Goal: Information Seeking & Learning: Check status

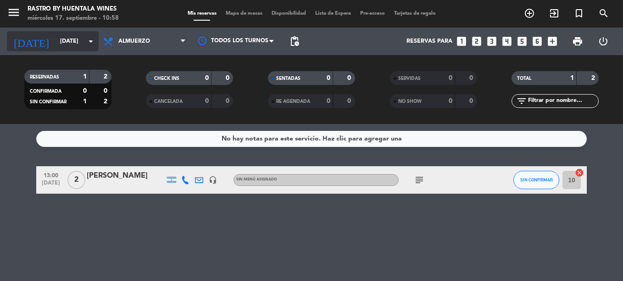
click at [66, 33] on div "[DATE] [DATE] arrow_drop_down" at bounding box center [53, 41] width 92 height 20
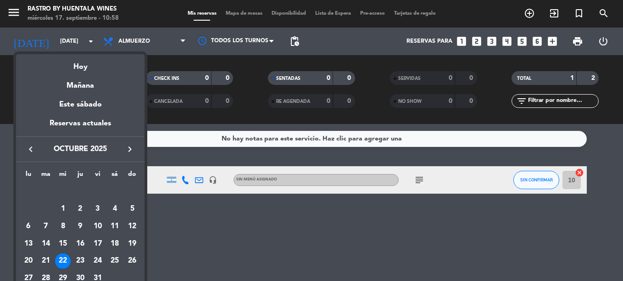
click at [124, 151] on icon "keyboard_arrow_right" at bounding box center [129, 149] width 11 height 11
click at [132, 208] on div "9" at bounding box center [132, 209] width 16 height 16
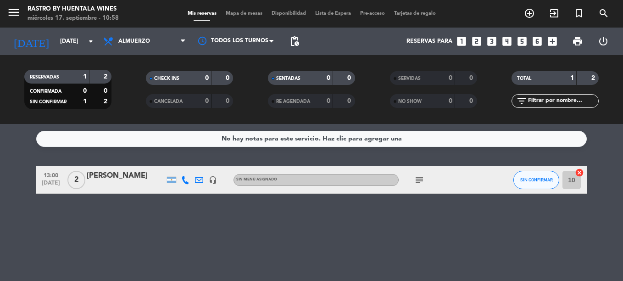
type input "[DATE]"
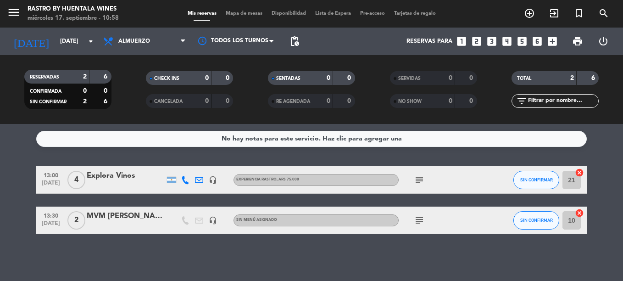
click at [107, 175] on div "Explora Vinos" at bounding box center [126, 176] width 78 height 12
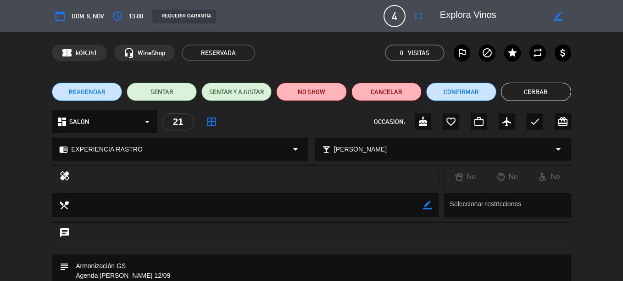
click at [398, 19] on span "4" at bounding box center [395, 16] width 22 height 22
click at [416, 17] on icon "fullscreen" at bounding box center [418, 16] width 11 height 11
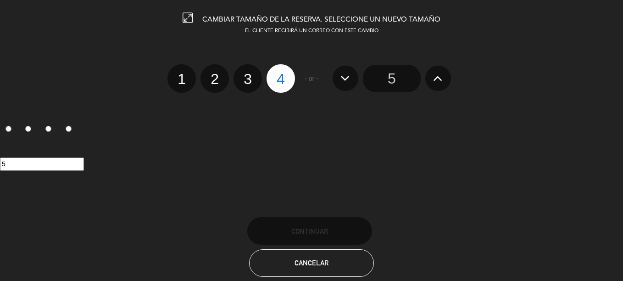
click at [436, 77] on icon at bounding box center [438, 78] width 10 height 15
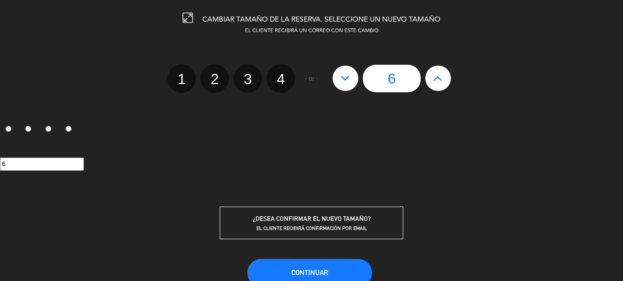
click at [436, 77] on icon at bounding box center [438, 78] width 10 height 15
type input "7"
click at [344, 268] on button "Continuar" at bounding box center [309, 273] width 125 height 28
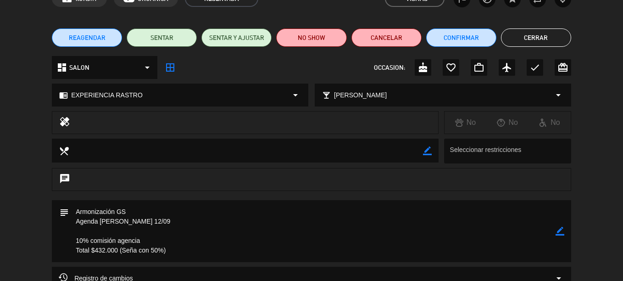
scroll to position [151, 0]
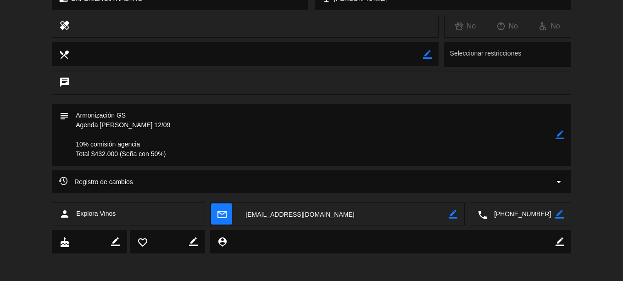
click at [108, 128] on textarea at bounding box center [312, 135] width 487 height 62
click at [170, 156] on textarea at bounding box center [312, 135] width 487 height 62
click at [123, 152] on textarea at bounding box center [312, 135] width 487 height 62
click at [106, 149] on textarea at bounding box center [312, 135] width 487 height 62
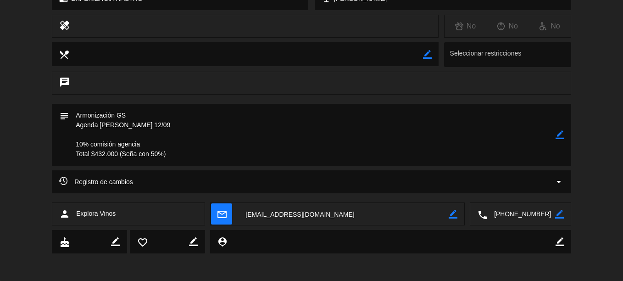
click at [104, 153] on textarea at bounding box center [312, 135] width 487 height 62
click at [106, 155] on textarea at bounding box center [312, 135] width 487 height 62
click at [123, 154] on textarea at bounding box center [312, 135] width 487 height 62
click at [556, 129] on div "border_color" at bounding box center [560, 135] width 9 height 62
click at [560, 135] on icon "border_color" at bounding box center [560, 134] width 9 height 9
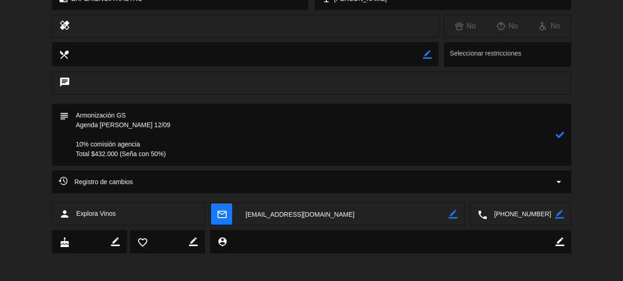
click at [104, 156] on textarea at bounding box center [312, 135] width 487 height 62
type textarea "Armonización GS Agenda [PERSON_NAME] 12/09 10% comisión agencia Total $756.000 …"
click at [562, 132] on icon at bounding box center [560, 134] width 9 height 9
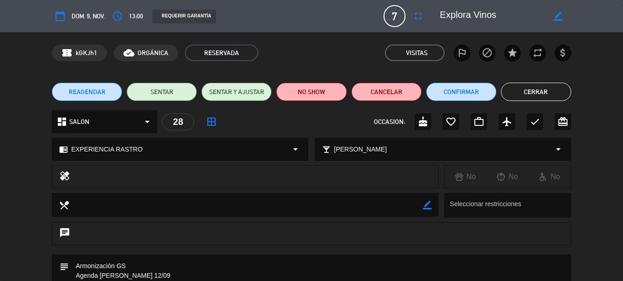
click at [554, 94] on button "Cerrar" at bounding box center [536, 92] width 70 height 18
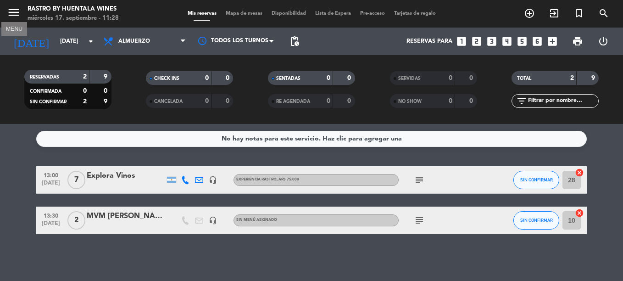
click at [15, 14] on icon "menu" at bounding box center [14, 13] width 14 height 14
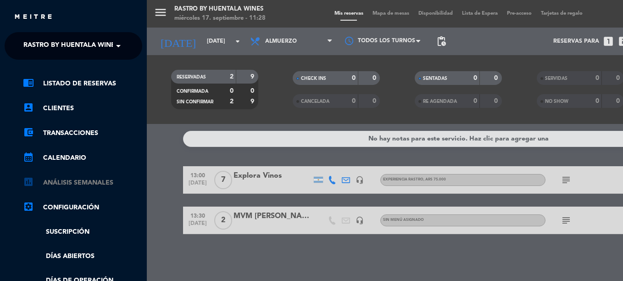
click at [92, 178] on link "assessment ANÁLISIS SEMANALES" at bounding box center [82, 182] width 119 height 11
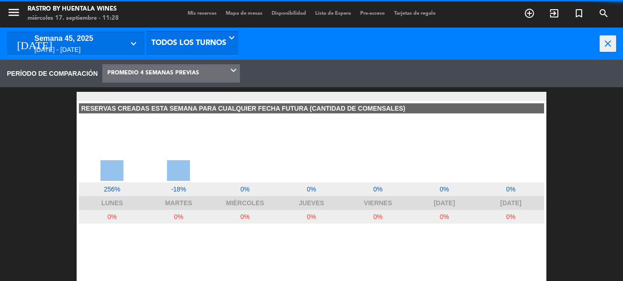
scroll to position [138, 147]
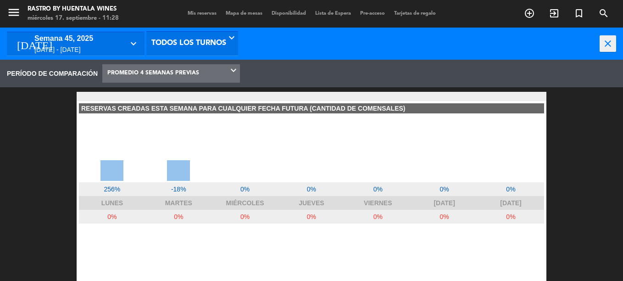
click at [106, 32] on div "[DATE] semana 45, 2025 [DATE] - [DATE] keyboard_arrow_down" at bounding box center [76, 43] width 138 height 23
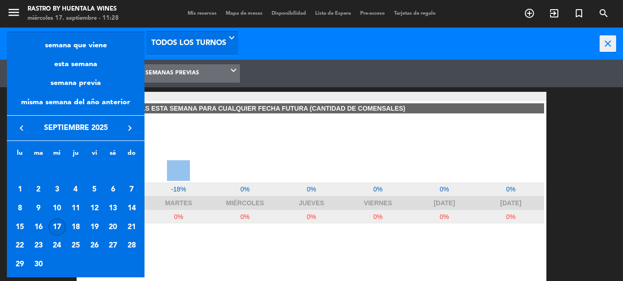
click at [229, 97] on div at bounding box center [311, 140] width 623 height 281
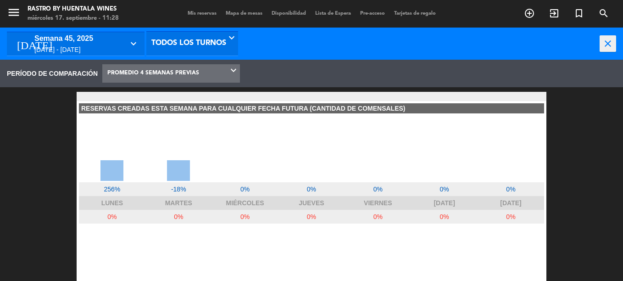
click at [208, 64] on span "PROMEDIO 4 SEMANAS PREVIAS" at bounding box center [171, 73] width 138 height 18
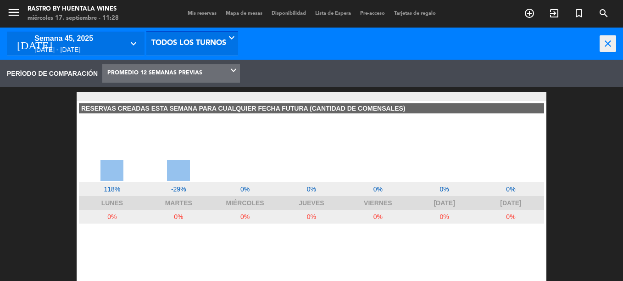
click at [164, 61] on div "PERÍODO DE COMPARACIÓN SEMANA PREVIA MISMA SEMANA DEL AÑO ANTERIOR PROMEDIO 4 S…" at bounding box center [311, 74] width 623 height 28
click at [168, 66] on span "PROMEDIO 12 SEMANAS PREVIAS" at bounding box center [154, 73] width 95 height 17
click at [181, 68] on span "PROMEDIO 12 SEMANAS PREVIAS" at bounding box center [154, 73] width 95 height 17
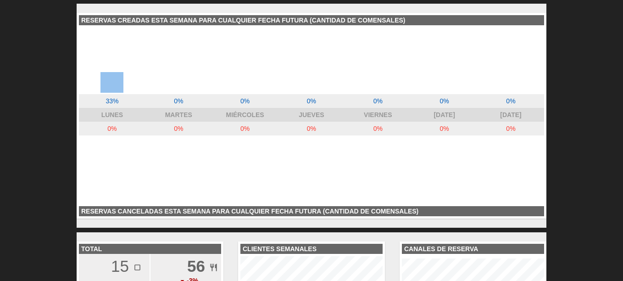
scroll to position [17, 0]
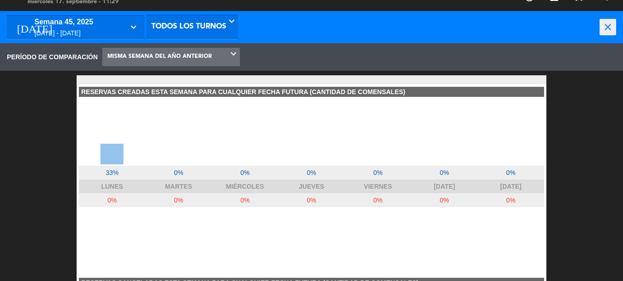
click at [123, 32] on div "[DATE] - [DATE]" at bounding box center [78, 33] width 89 height 11
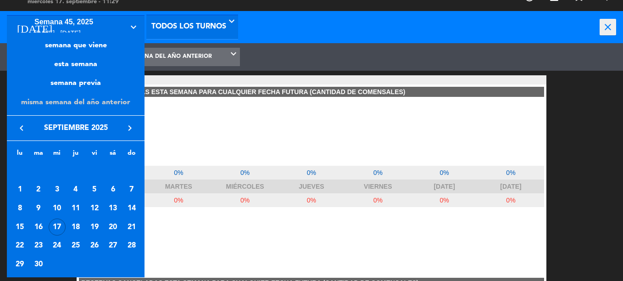
click at [100, 101] on div "misma semana del año anterior" at bounding box center [76, 102] width 138 height 26
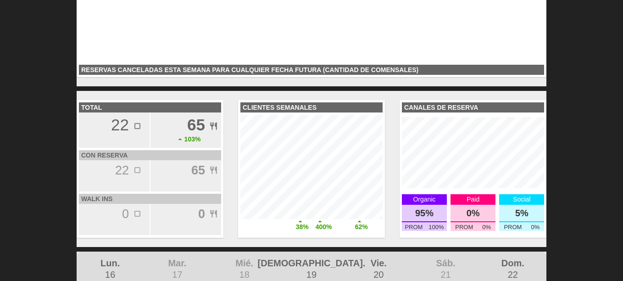
scroll to position [0, 0]
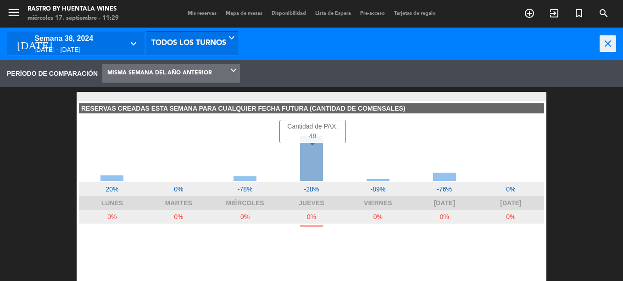
click at [310, 156] on div at bounding box center [311, 158] width 23 height 45
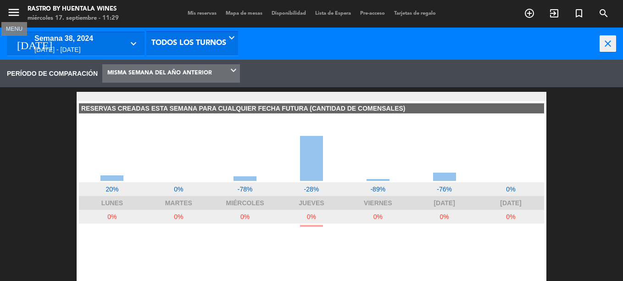
click at [8, 15] on icon "menu" at bounding box center [14, 13] width 14 height 14
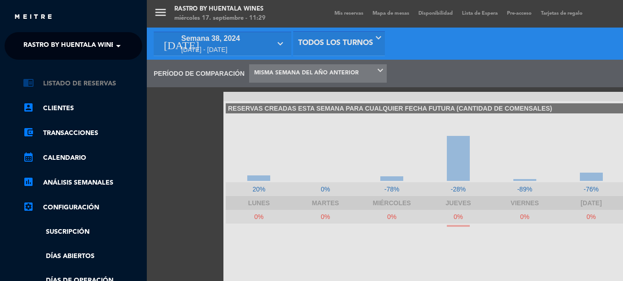
click at [75, 88] on link "chrome_reader_mode Listado de Reservas" at bounding box center [82, 83] width 119 height 11
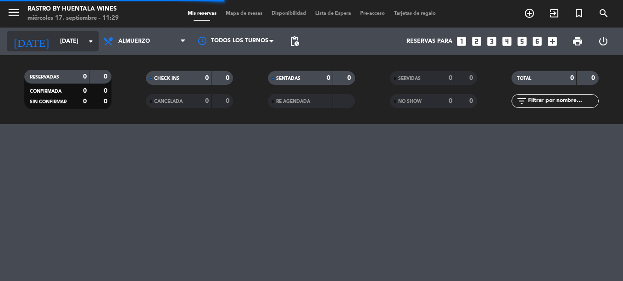
click at [79, 42] on input "[DATE]" at bounding box center [95, 41] width 78 height 16
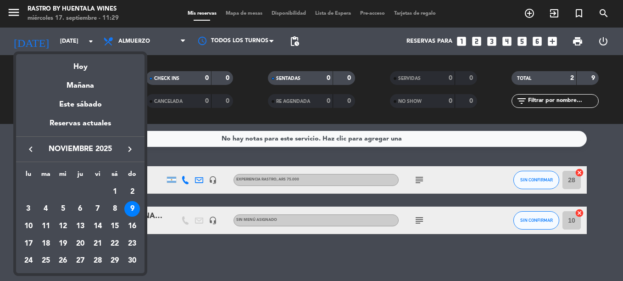
click at [29, 148] on icon "keyboard_arrow_left" at bounding box center [30, 149] width 11 height 11
click at [65, 237] on div "17" at bounding box center [63, 244] width 16 height 16
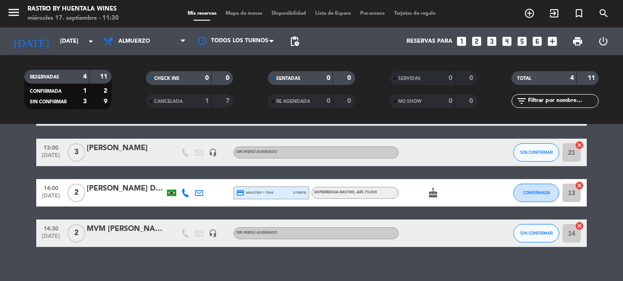
scroll to position [80, 0]
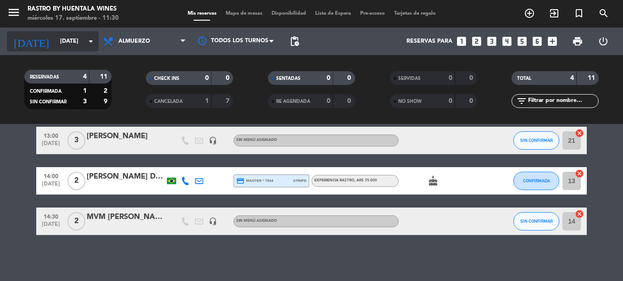
click at [73, 40] on input "[DATE]" at bounding box center [95, 41] width 78 height 16
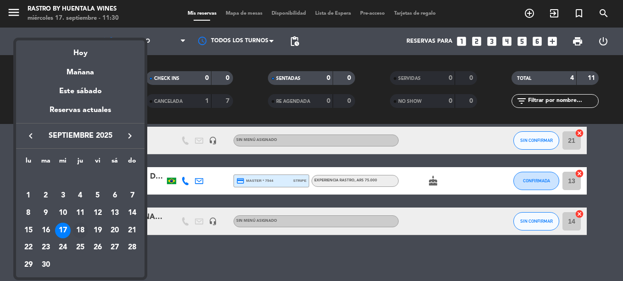
click at [81, 227] on div "18" at bounding box center [81, 231] width 16 height 16
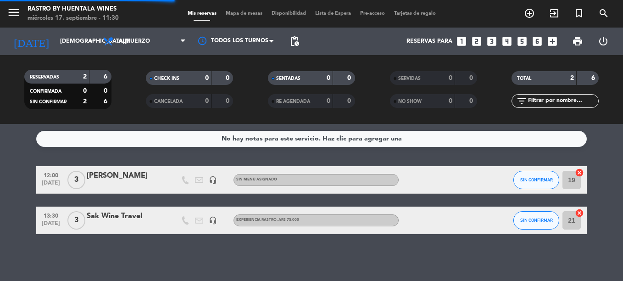
scroll to position [0, 0]
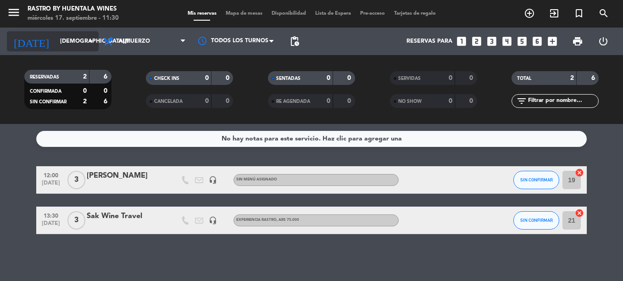
click at [70, 39] on input "[DEMOGRAPHIC_DATA][DATE]" at bounding box center [95, 41] width 78 height 16
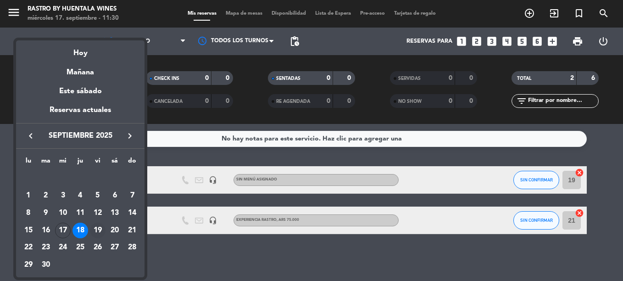
click at [96, 233] on div "19" at bounding box center [98, 231] width 16 height 16
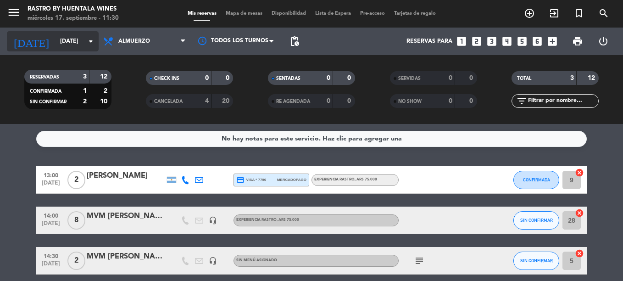
click at [89, 39] on icon "arrow_drop_down" at bounding box center [90, 41] width 11 height 11
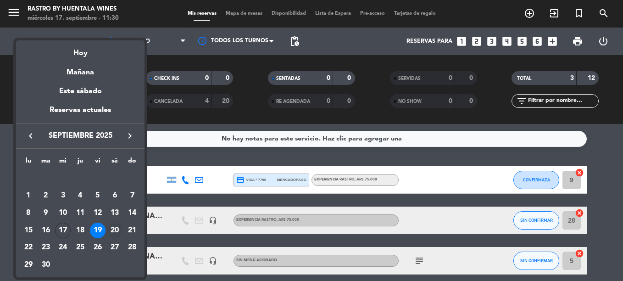
click at [112, 232] on div "20" at bounding box center [115, 231] width 16 height 16
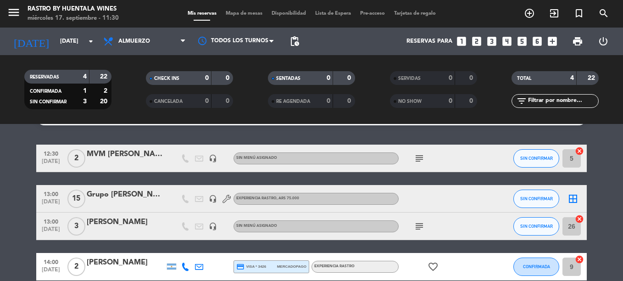
scroll to position [21, 0]
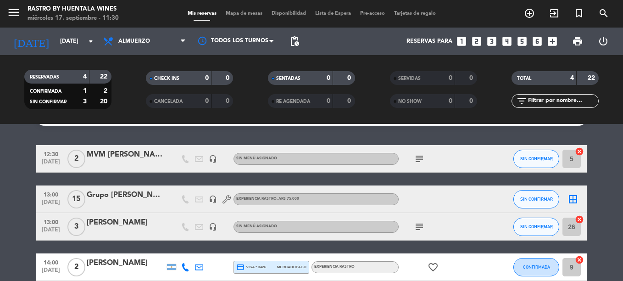
click at [418, 223] on icon "subject" at bounding box center [419, 226] width 11 height 11
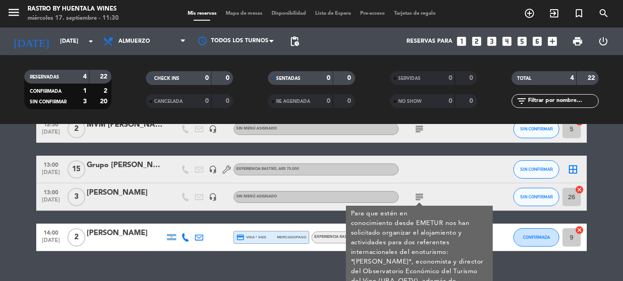
scroll to position [67, 0]
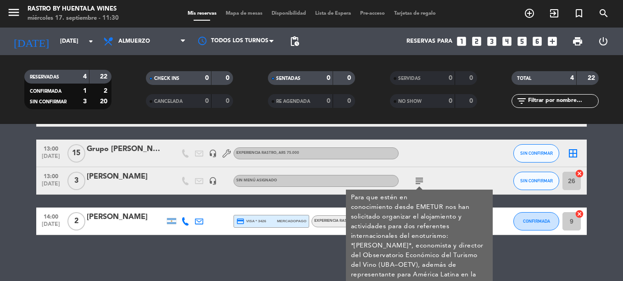
click at [419, 178] on icon "subject" at bounding box center [419, 180] width 11 height 11
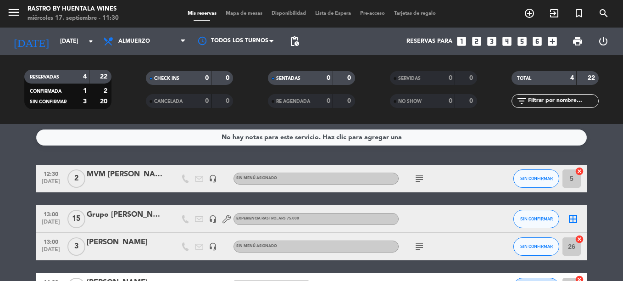
scroll to position [0, 0]
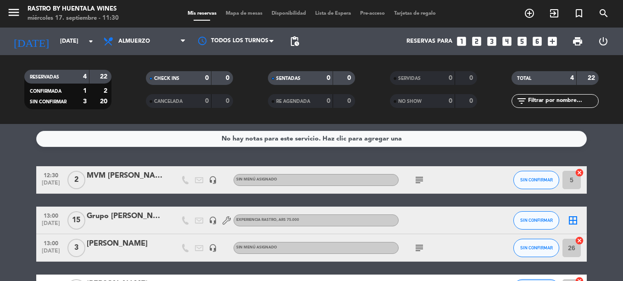
click at [418, 180] on icon "subject" at bounding box center [419, 179] width 11 height 11
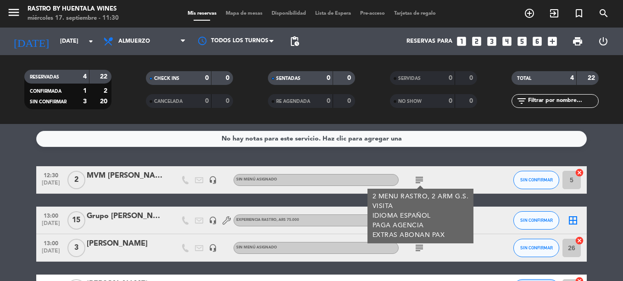
click at [418, 180] on icon "subject" at bounding box center [419, 179] width 11 height 11
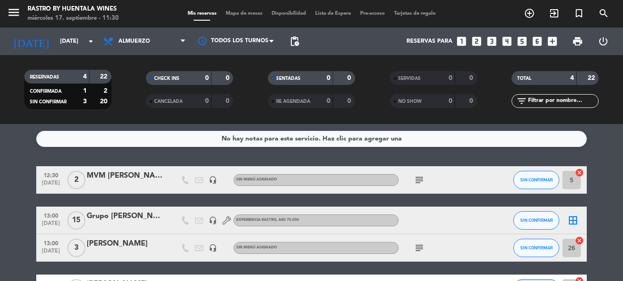
scroll to position [67, 0]
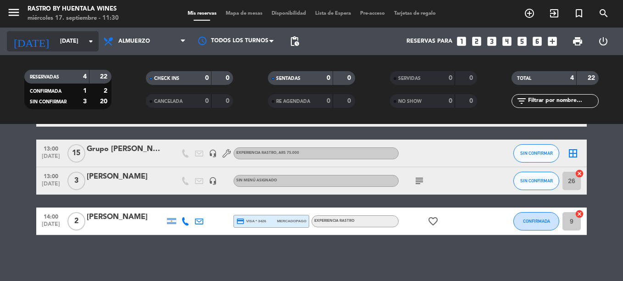
click at [62, 40] on input "[DATE]" at bounding box center [95, 41] width 78 height 16
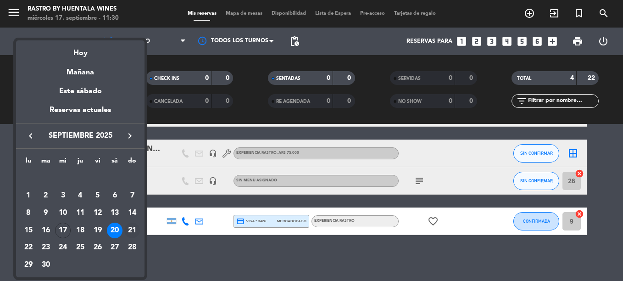
click at [131, 231] on div "21" at bounding box center [132, 231] width 16 height 16
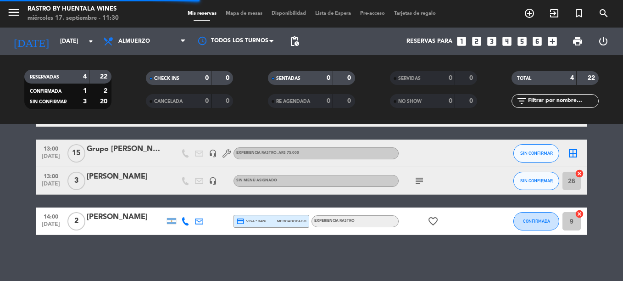
scroll to position [0, 0]
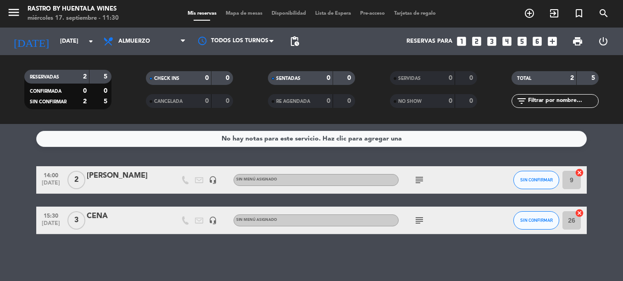
click at [420, 179] on icon "subject" at bounding box center [419, 179] width 11 height 11
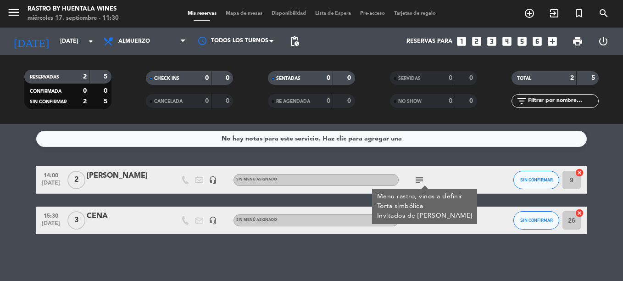
click at [420, 179] on icon "subject" at bounding box center [419, 179] width 11 height 11
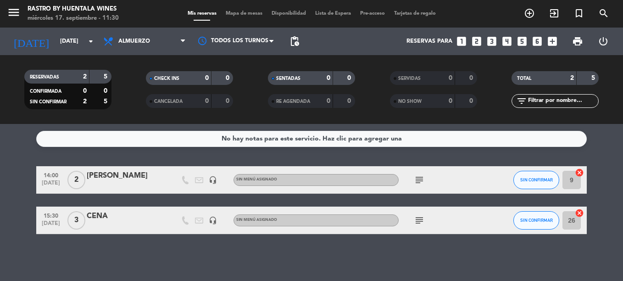
click at [421, 217] on icon "subject" at bounding box center [419, 220] width 11 height 11
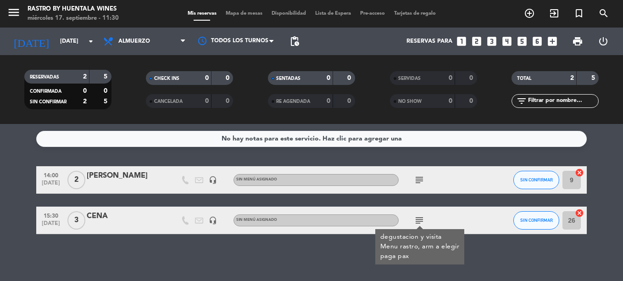
click at [421, 217] on icon "subject" at bounding box center [419, 220] width 11 height 11
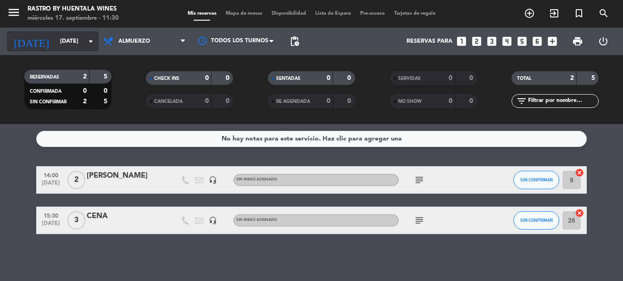
click at [73, 32] on div "[DATE] [DATE] arrow_drop_down" at bounding box center [53, 41] width 92 height 20
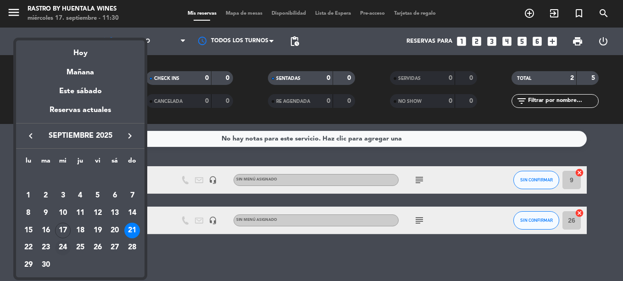
click at [56, 246] on div "24" at bounding box center [63, 248] width 16 height 16
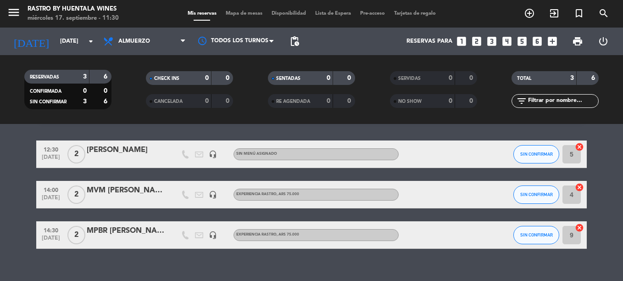
scroll to position [39, 0]
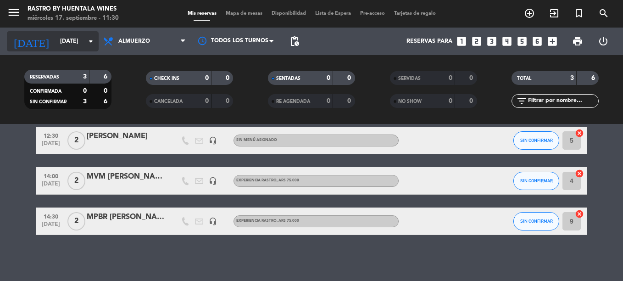
click at [72, 40] on input "[DATE]" at bounding box center [95, 41] width 78 height 16
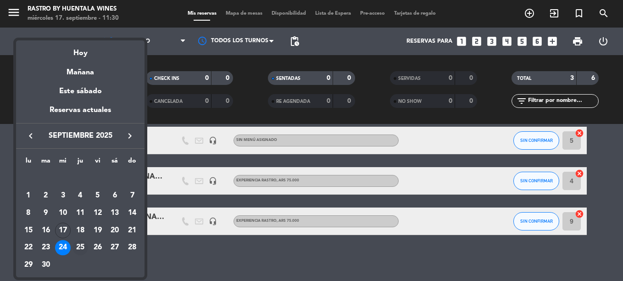
click at [77, 243] on div "25" at bounding box center [81, 248] width 16 height 16
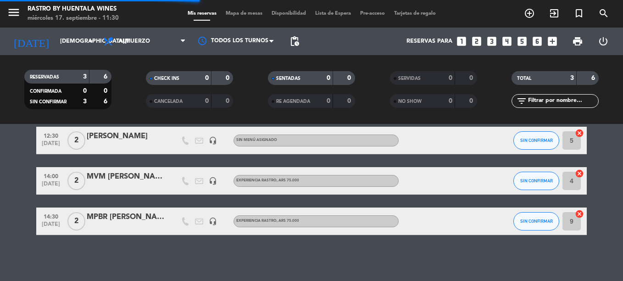
scroll to position [0, 0]
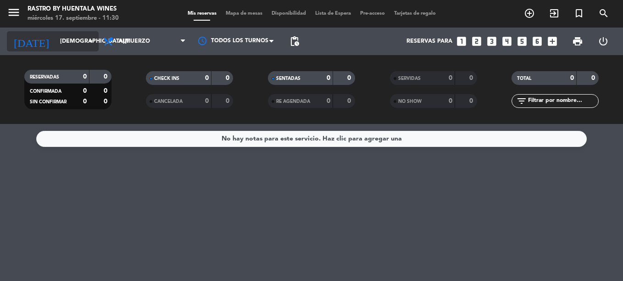
click at [85, 41] on input "[DEMOGRAPHIC_DATA][DATE]" at bounding box center [95, 41] width 78 height 16
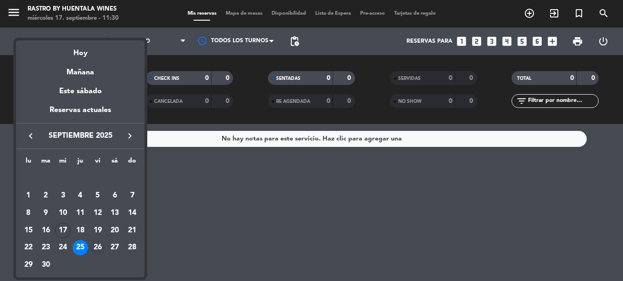
click at [102, 242] on div "26" at bounding box center [98, 248] width 16 height 16
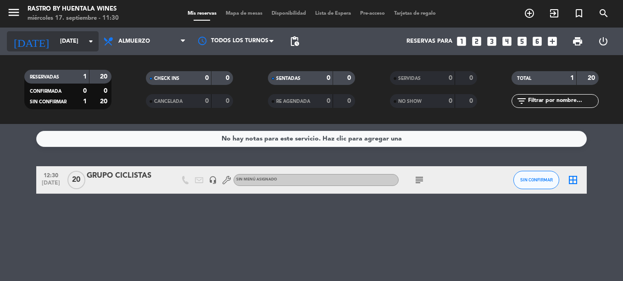
click at [90, 44] on icon "arrow_drop_down" at bounding box center [90, 41] width 11 height 11
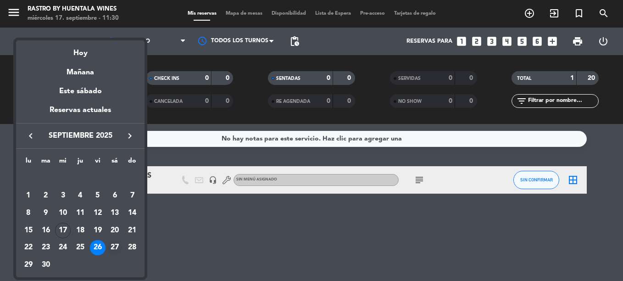
click at [112, 245] on div "27" at bounding box center [115, 248] width 16 height 16
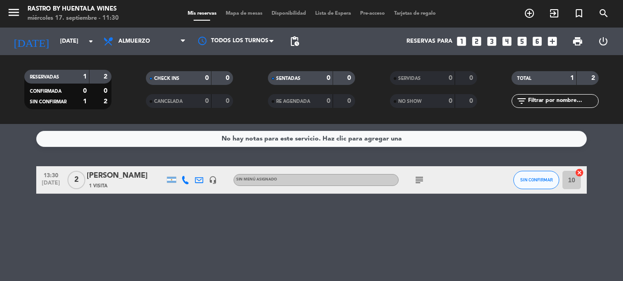
click at [418, 178] on icon "subject" at bounding box center [419, 179] width 11 height 11
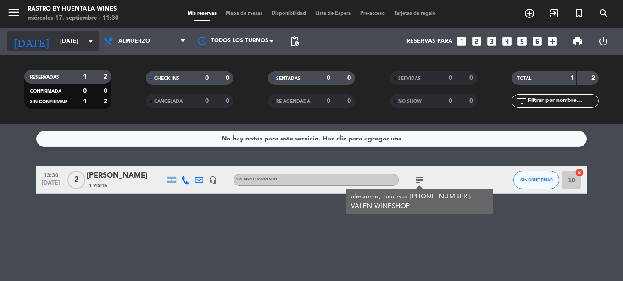
click at [60, 33] on input "[DATE]" at bounding box center [95, 41] width 78 height 16
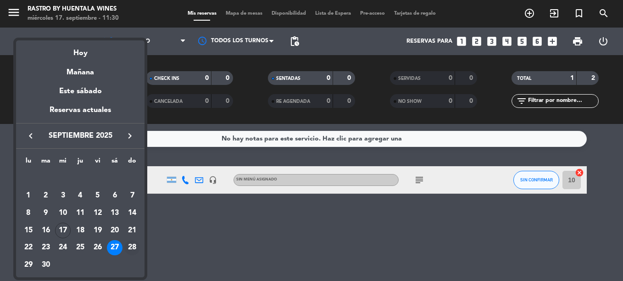
click at [134, 249] on div "28" at bounding box center [132, 248] width 16 height 16
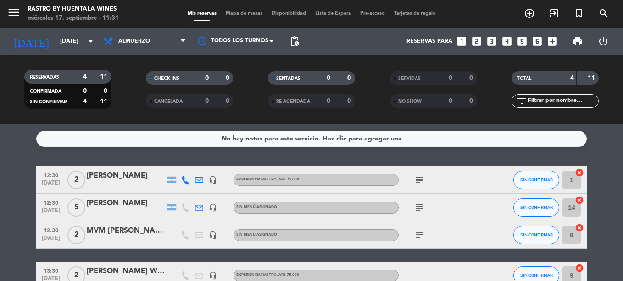
click at [421, 176] on icon "subject" at bounding box center [419, 179] width 11 height 11
click at [418, 209] on icon "subject" at bounding box center [419, 207] width 11 height 11
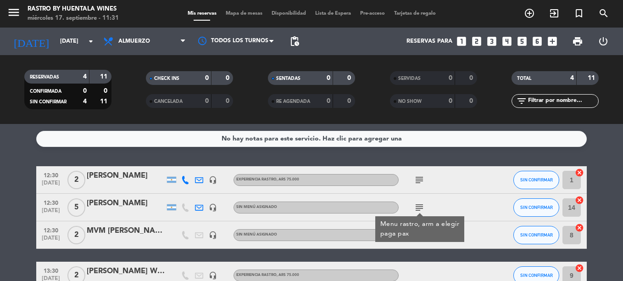
scroll to position [46, 0]
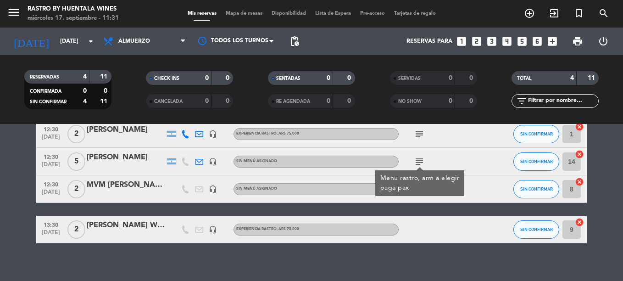
click at [418, 193] on div "Menu rastro, arm a elegir paga pax" at bounding box center [419, 183] width 89 height 26
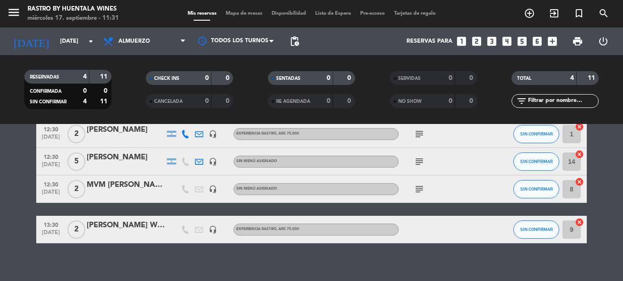
click at [418, 190] on icon "subject" at bounding box center [419, 189] width 11 height 11
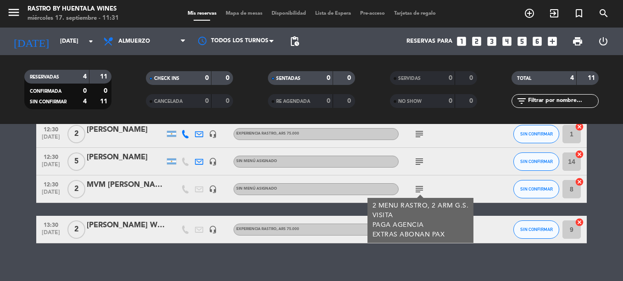
click at [423, 262] on div "No hay notas para este servicio. Haz clic para agregar una 12:30 [DATE] 2 [PERS…" at bounding box center [311, 202] width 623 height 157
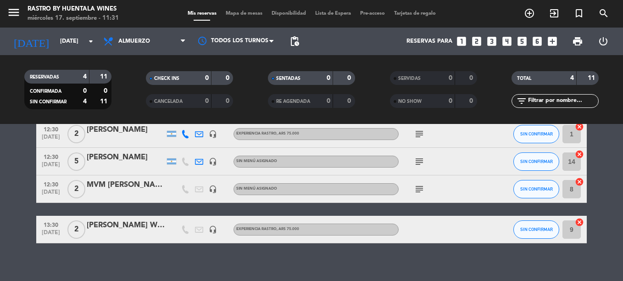
click at [106, 228] on div "[PERSON_NAME] Wine Trails" at bounding box center [126, 225] width 78 height 12
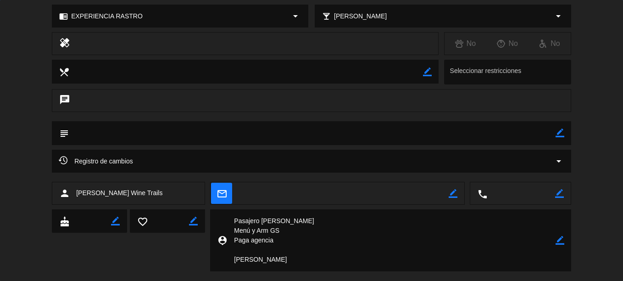
scroll to position [138, 0]
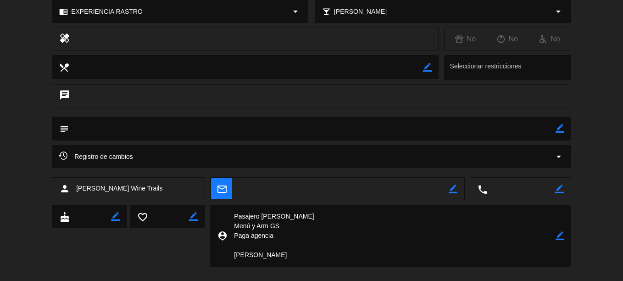
click at [129, 159] on span "Registro de cambios" at bounding box center [96, 156] width 74 height 11
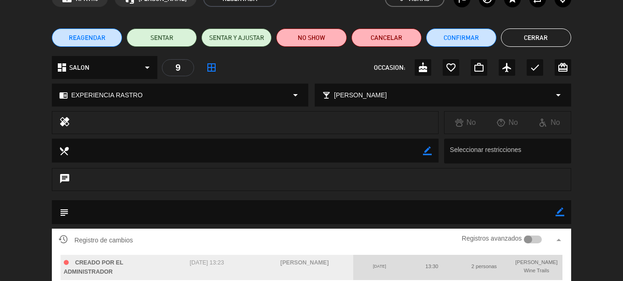
scroll to position [0, 0]
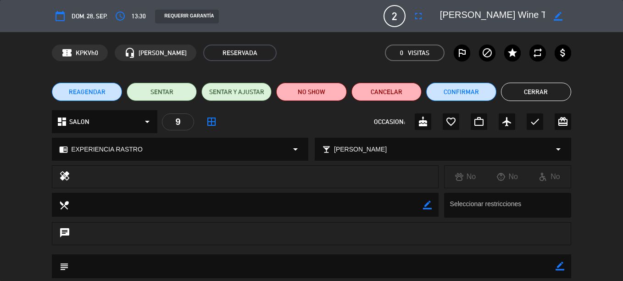
click at [552, 85] on button "Cerrar" at bounding box center [536, 92] width 70 height 18
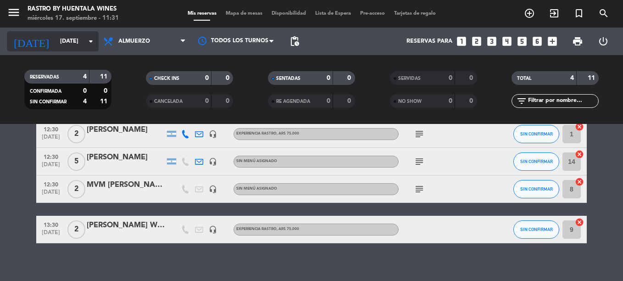
click at [56, 48] on input "[DATE]" at bounding box center [95, 41] width 78 height 16
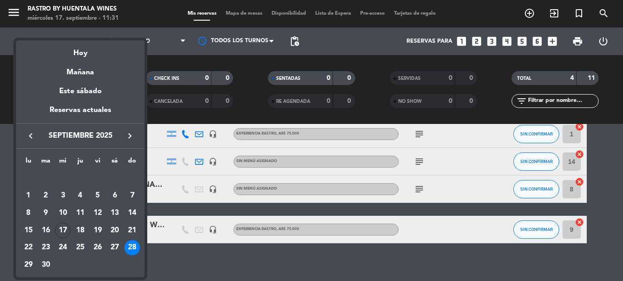
click at [124, 136] on icon "keyboard_arrow_right" at bounding box center [129, 135] width 11 height 11
click at [66, 196] on div "1" at bounding box center [63, 196] width 16 height 16
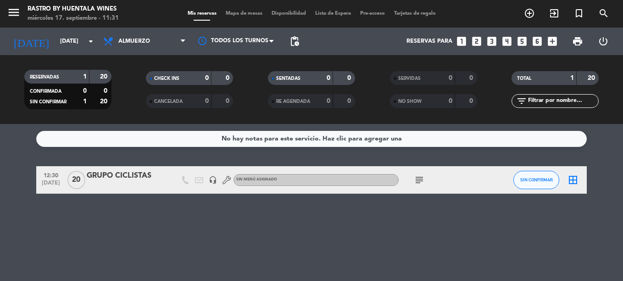
click at [424, 181] on icon "subject" at bounding box center [419, 179] width 11 height 11
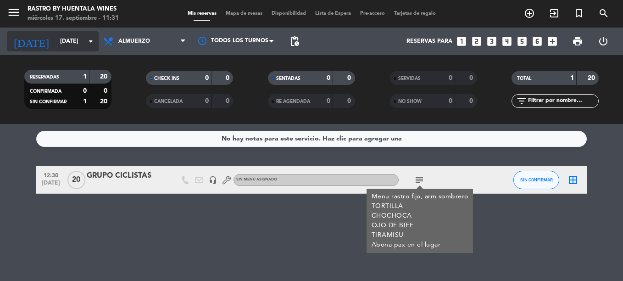
click at [84, 37] on input "[DATE]" at bounding box center [95, 41] width 78 height 16
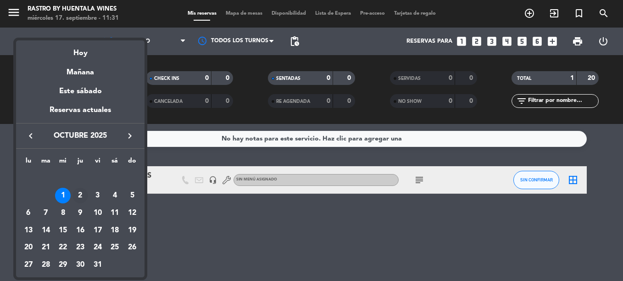
click at [83, 196] on div "2" at bounding box center [81, 196] width 16 height 16
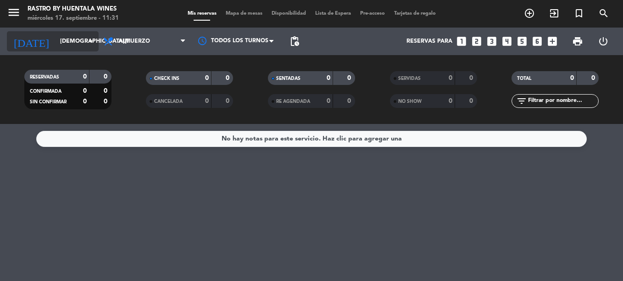
click at [75, 45] on input "[DEMOGRAPHIC_DATA][DATE]" at bounding box center [95, 41] width 78 height 16
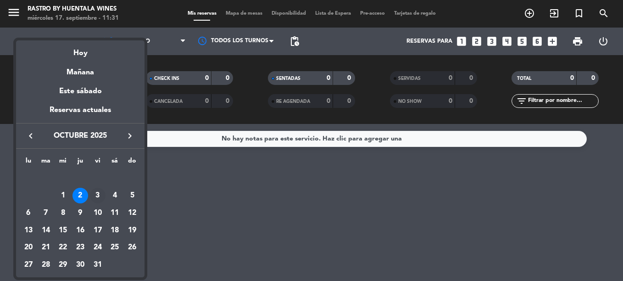
click at [99, 195] on div "3" at bounding box center [98, 196] width 16 height 16
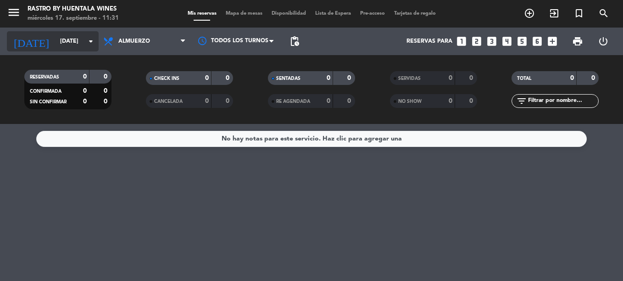
click at [74, 46] on input "[DATE]" at bounding box center [95, 41] width 78 height 16
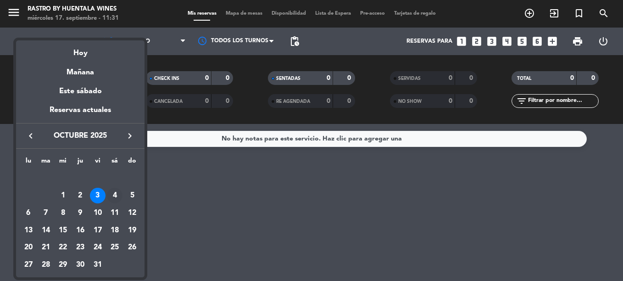
click at [117, 196] on div "4" at bounding box center [115, 196] width 16 height 16
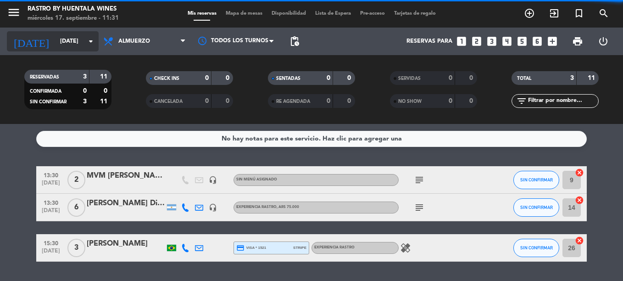
click at [67, 46] on input "[DATE]" at bounding box center [95, 41] width 78 height 16
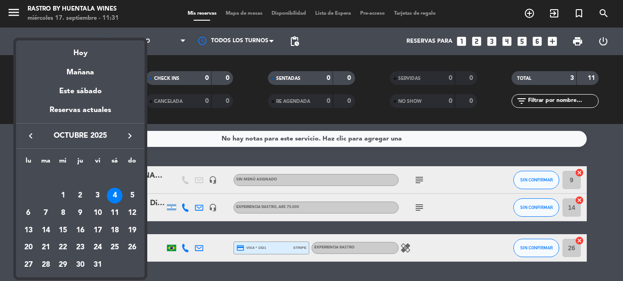
click at [282, 154] on div at bounding box center [311, 140] width 623 height 281
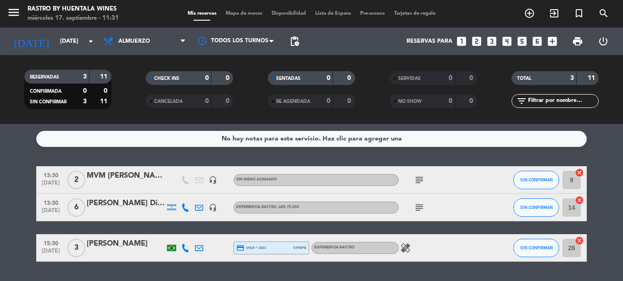
click at [420, 206] on icon "subject" at bounding box center [419, 207] width 11 height 11
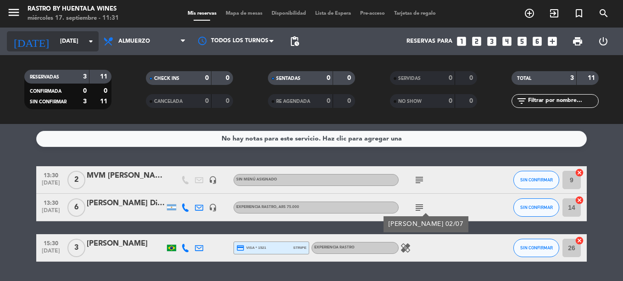
click at [73, 41] on input "[DATE]" at bounding box center [95, 41] width 78 height 16
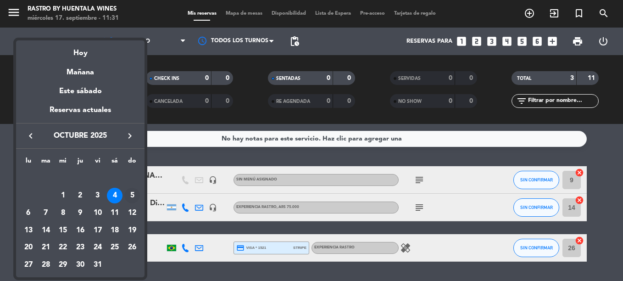
click at [129, 200] on div "5" at bounding box center [132, 196] width 16 height 16
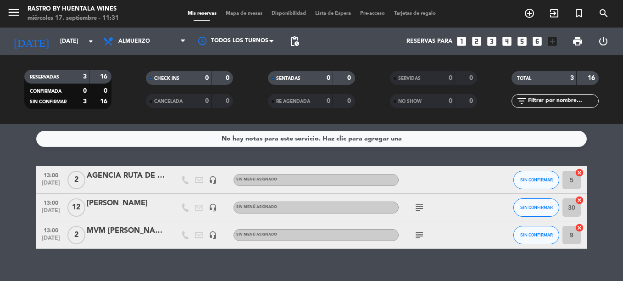
click at [422, 207] on icon "subject" at bounding box center [419, 207] width 11 height 11
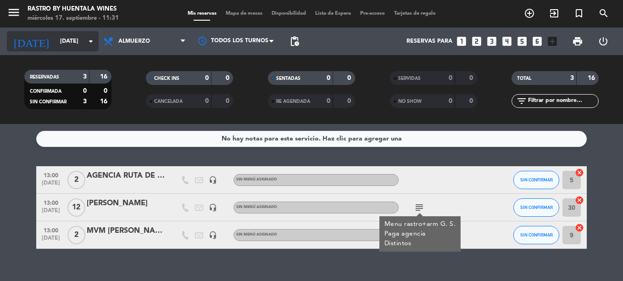
click at [87, 42] on icon "arrow_drop_down" at bounding box center [90, 41] width 11 height 11
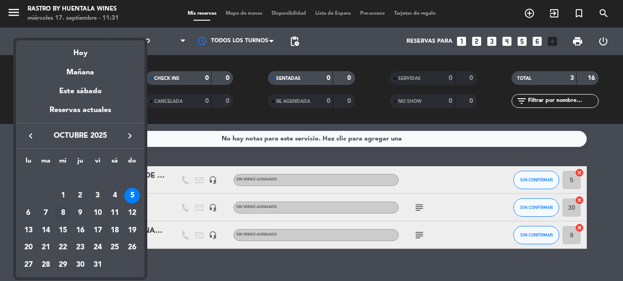
click at [67, 213] on div "8" at bounding box center [63, 213] width 16 height 16
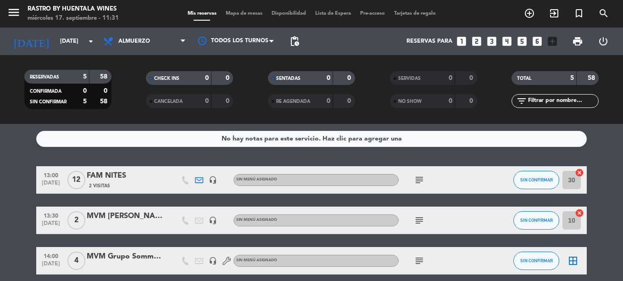
click at [423, 182] on icon "subject" at bounding box center [419, 179] width 11 height 11
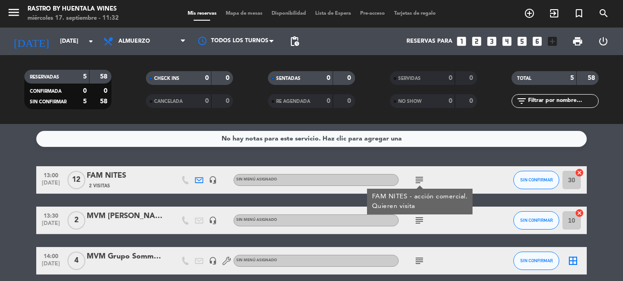
click at [423, 182] on icon "subject" at bounding box center [419, 179] width 11 height 11
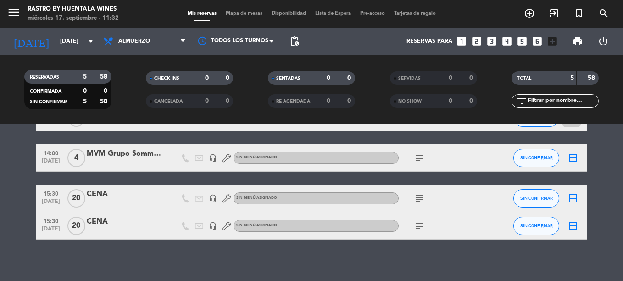
scroll to position [107, 0]
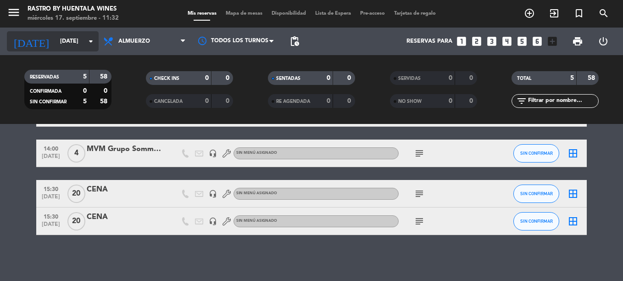
click at [60, 37] on input "[DATE]" at bounding box center [95, 41] width 78 height 16
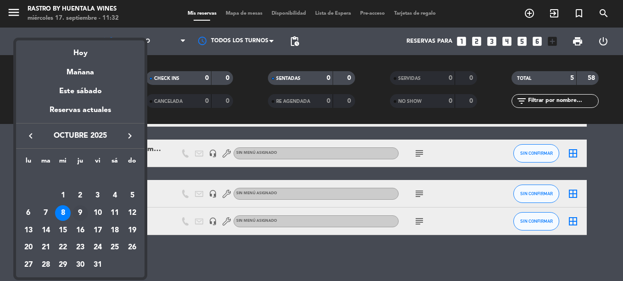
click at [80, 210] on div "9" at bounding box center [81, 213] width 16 height 16
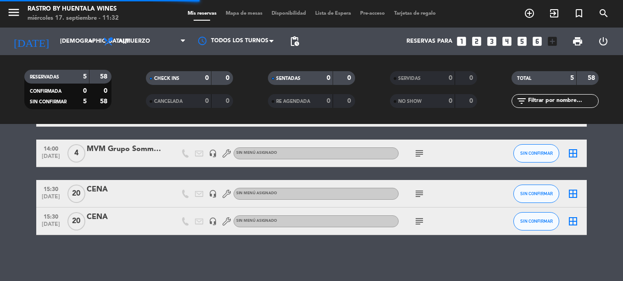
scroll to position [0, 0]
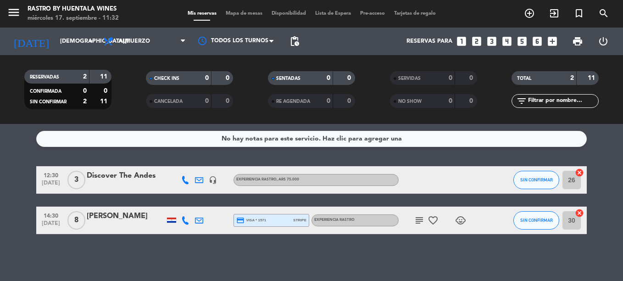
click at [417, 219] on icon "subject" at bounding box center [419, 220] width 11 height 11
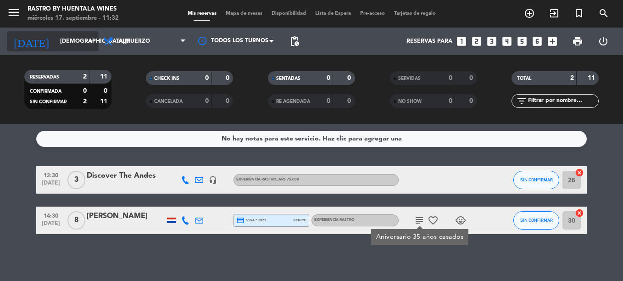
click at [87, 45] on icon "arrow_drop_down" at bounding box center [90, 41] width 11 height 11
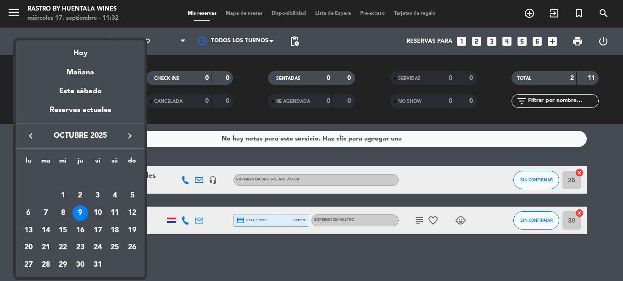
click at [98, 211] on div "10" at bounding box center [98, 213] width 16 height 16
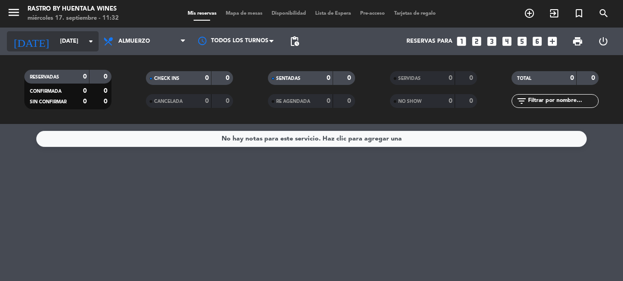
click at [82, 42] on input "[DATE]" at bounding box center [95, 41] width 78 height 16
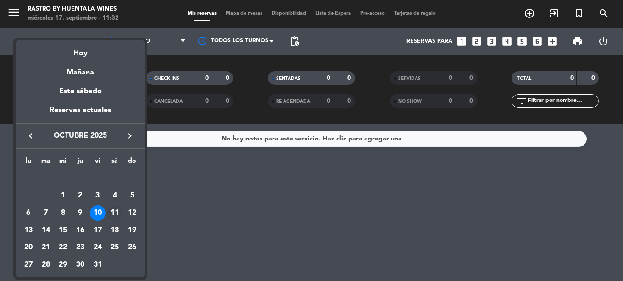
click at [109, 217] on div "11" at bounding box center [115, 213] width 16 height 16
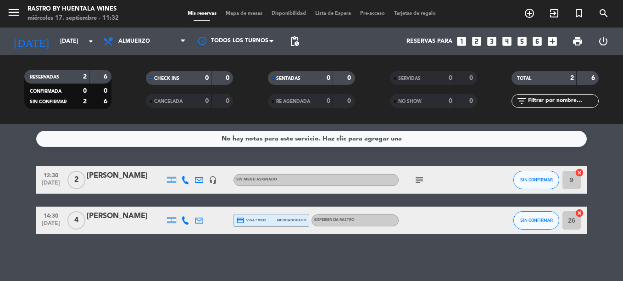
click at [418, 178] on icon "subject" at bounding box center [419, 179] width 11 height 11
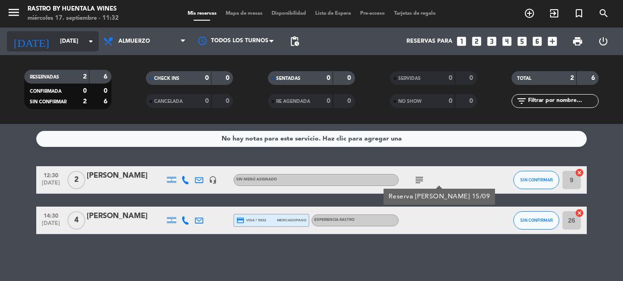
click at [68, 44] on input "[DATE]" at bounding box center [95, 41] width 78 height 16
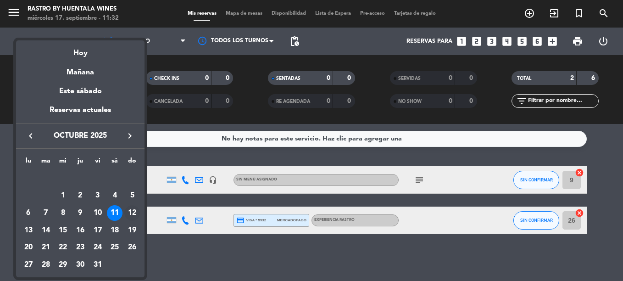
click at [131, 216] on div "12" at bounding box center [132, 213] width 16 height 16
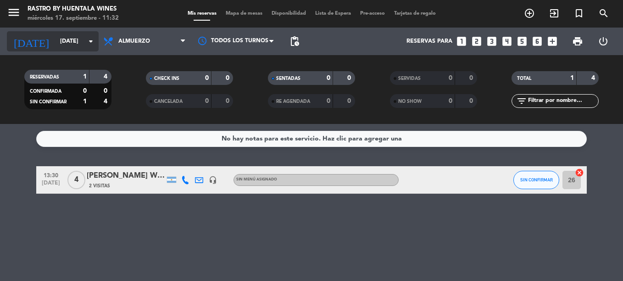
click at [83, 44] on input "[DATE]" at bounding box center [95, 41] width 78 height 16
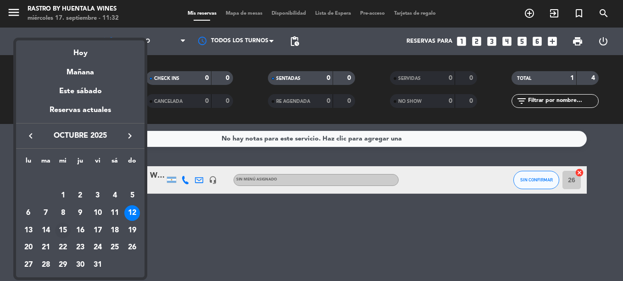
click at [64, 229] on div "15" at bounding box center [63, 231] width 16 height 16
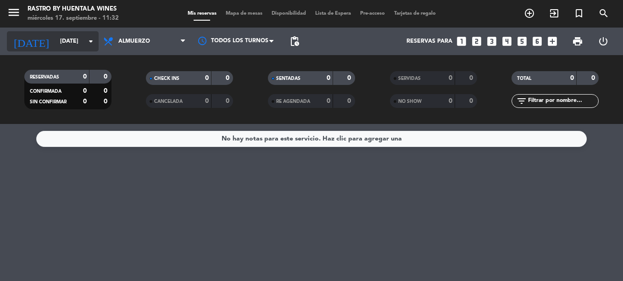
click at [73, 45] on input "[DATE]" at bounding box center [95, 41] width 78 height 16
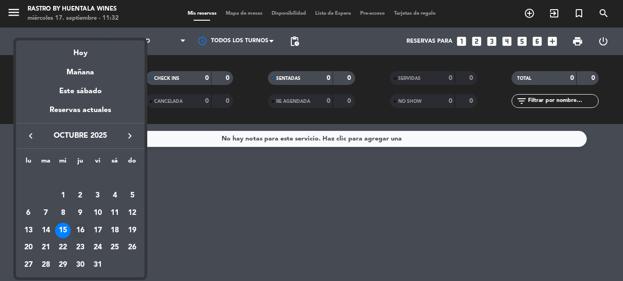
click at [76, 227] on div "16" at bounding box center [81, 231] width 16 height 16
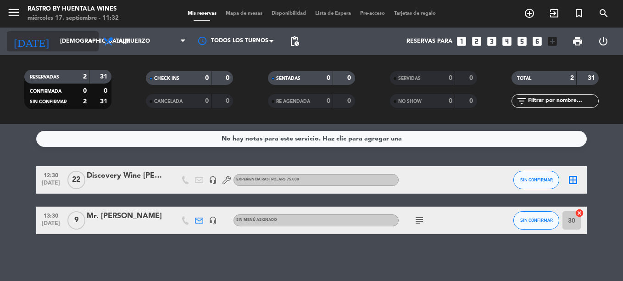
click at [76, 50] on div "[DATE] [DATE] arrow_drop_down" at bounding box center [53, 41] width 92 height 20
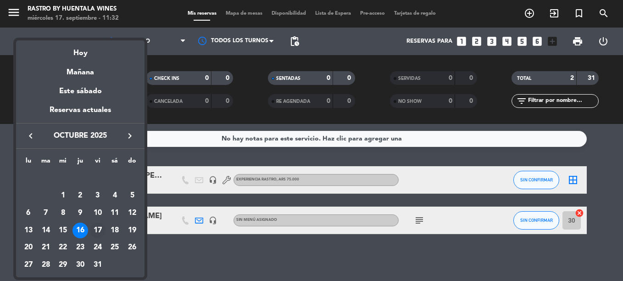
click at [98, 226] on div "17" at bounding box center [98, 231] width 16 height 16
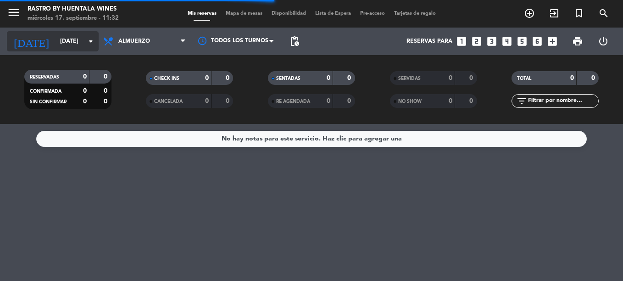
click at [82, 45] on input "[DATE]" at bounding box center [95, 41] width 78 height 16
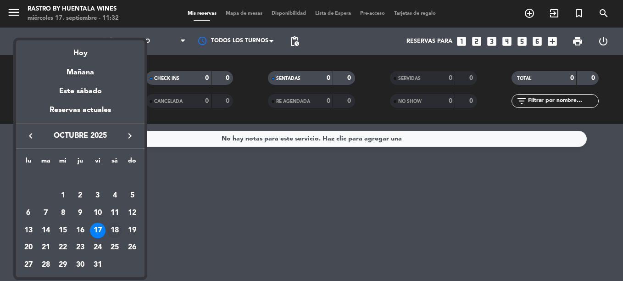
click at [119, 228] on div "18" at bounding box center [115, 231] width 16 height 16
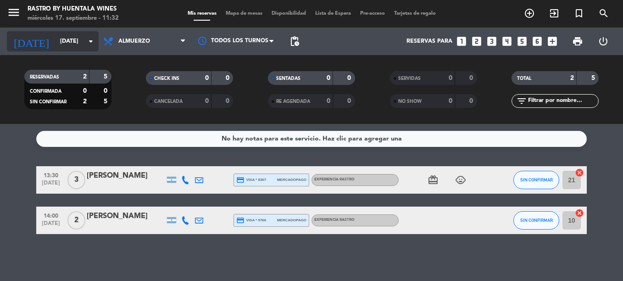
click at [84, 40] on input "[DATE]" at bounding box center [95, 41] width 78 height 16
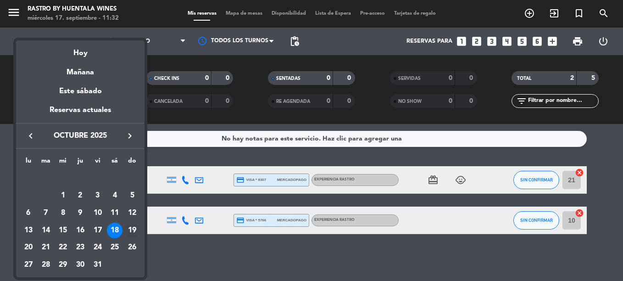
click at [128, 231] on div "19" at bounding box center [132, 231] width 16 height 16
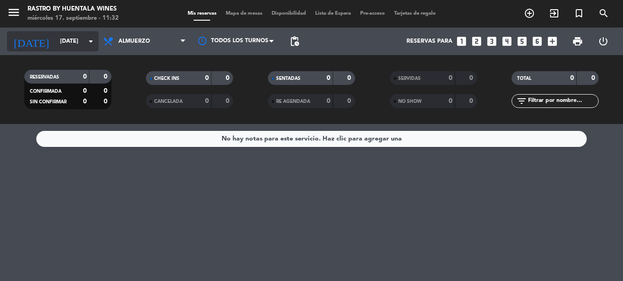
click at [76, 46] on input "[DATE]" at bounding box center [95, 41] width 78 height 16
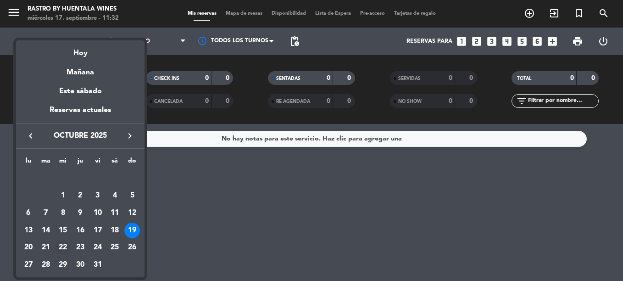
click at [60, 248] on div "22" at bounding box center [63, 248] width 16 height 16
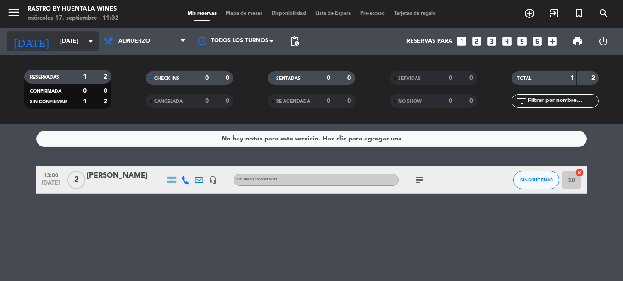
click at [79, 41] on input "[DATE]" at bounding box center [95, 41] width 78 height 16
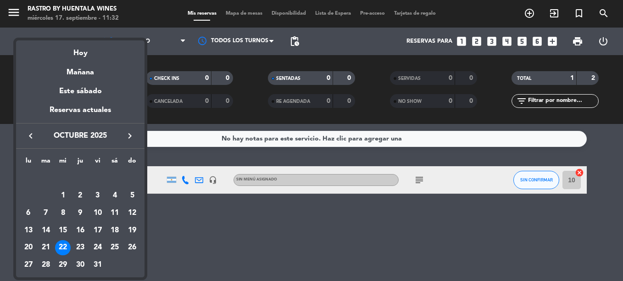
click at [419, 182] on div at bounding box center [311, 140] width 623 height 281
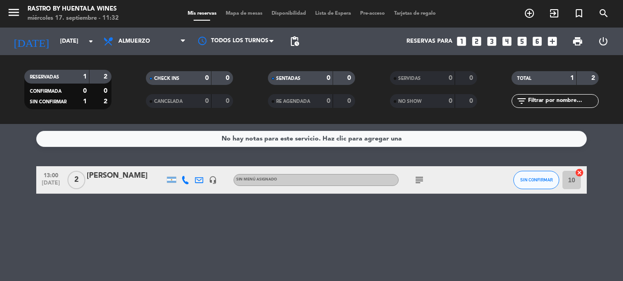
click at [419, 182] on icon "subject" at bounding box center [419, 179] width 11 height 11
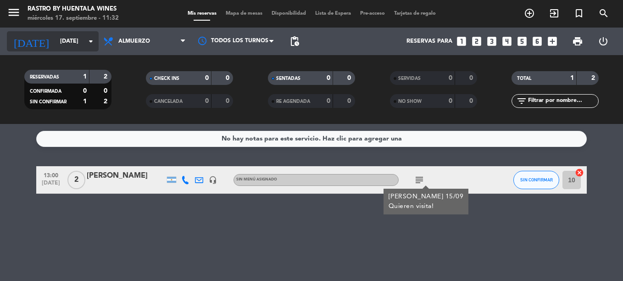
click at [60, 35] on input "[DATE]" at bounding box center [95, 41] width 78 height 16
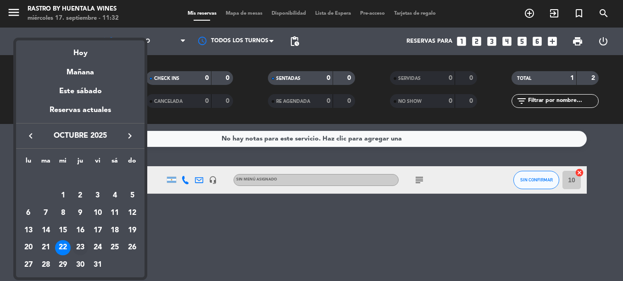
click at [82, 245] on div "23" at bounding box center [81, 248] width 16 height 16
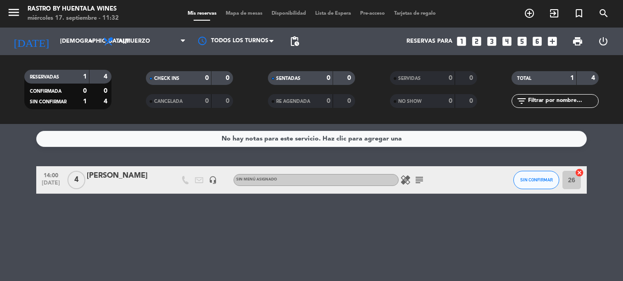
click at [419, 178] on icon "subject" at bounding box center [419, 179] width 11 height 11
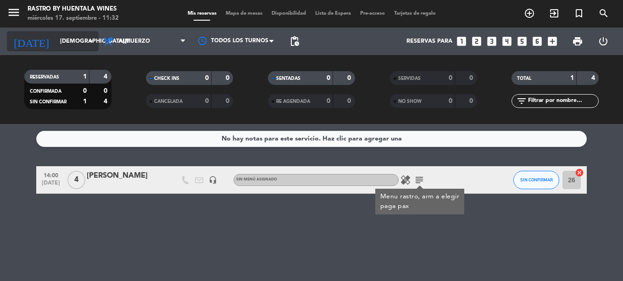
click at [86, 43] on icon "arrow_drop_down" at bounding box center [90, 41] width 11 height 11
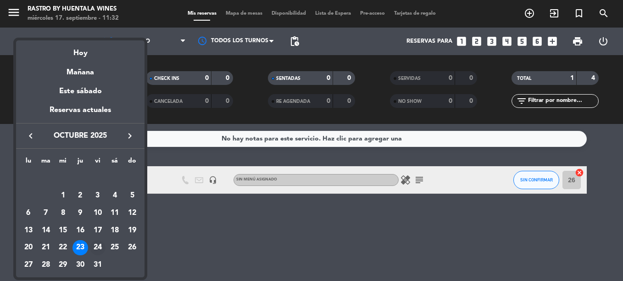
click at [98, 247] on div "24" at bounding box center [98, 248] width 16 height 16
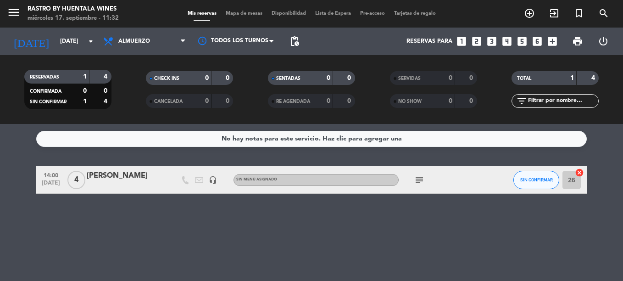
click at [424, 175] on div "subject" at bounding box center [440, 179] width 83 height 27
click at [420, 178] on icon "subject" at bounding box center [419, 179] width 11 height 11
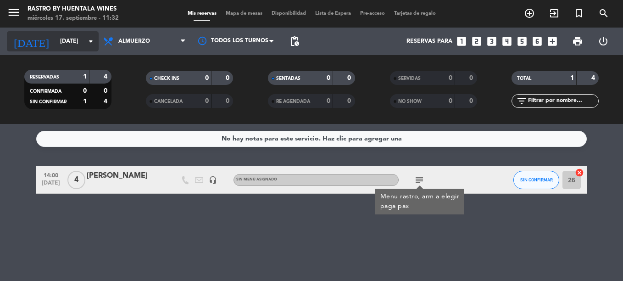
click at [85, 44] on input "[DATE]" at bounding box center [95, 41] width 78 height 16
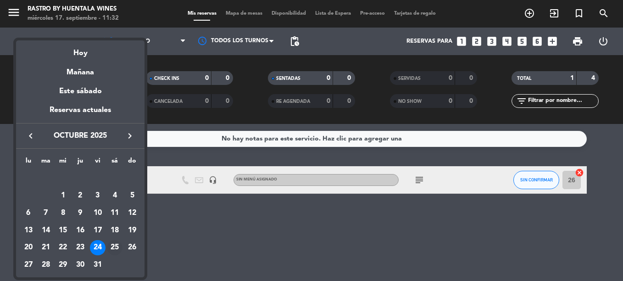
click at [114, 246] on div "25" at bounding box center [115, 248] width 16 height 16
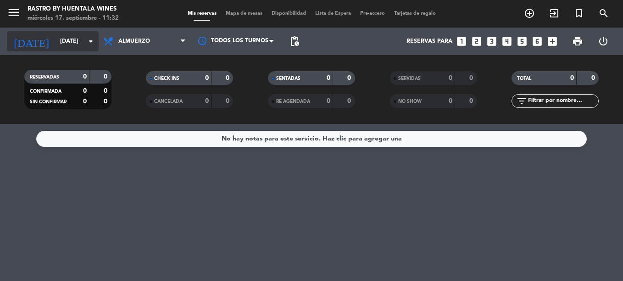
click at [67, 41] on input "[DATE]" at bounding box center [95, 41] width 78 height 16
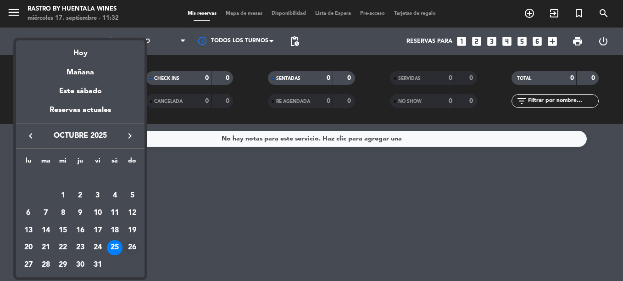
click at [132, 243] on div "26" at bounding box center [132, 248] width 16 height 16
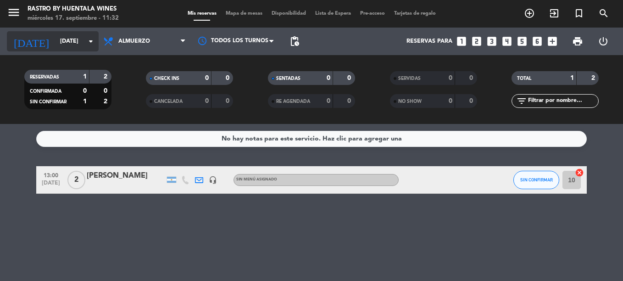
click at [75, 40] on input "[DATE]" at bounding box center [95, 41] width 78 height 16
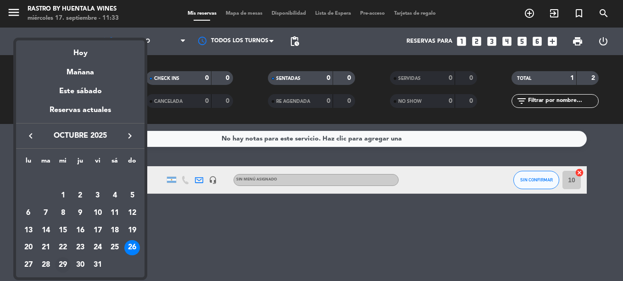
click at [64, 261] on div "29" at bounding box center [63, 265] width 16 height 16
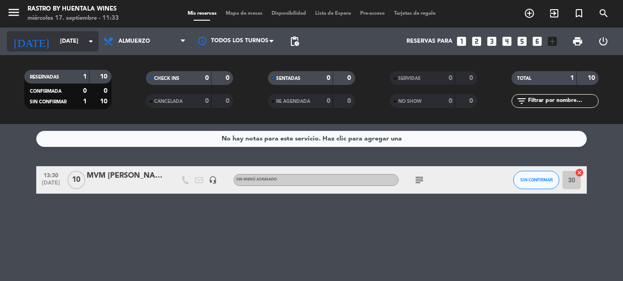
click at [67, 39] on input "[DATE]" at bounding box center [95, 41] width 78 height 16
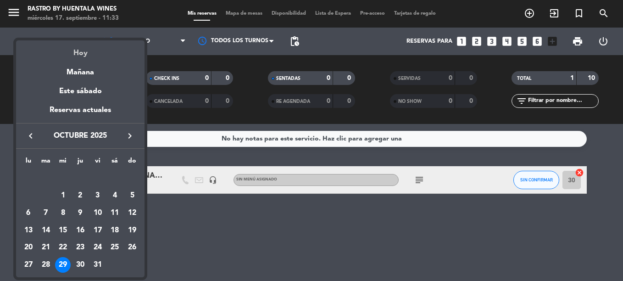
click at [73, 58] on div "Hoy" at bounding box center [80, 49] width 128 height 19
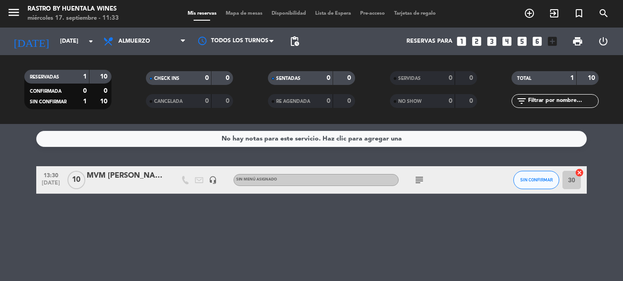
type input "[DATE]"
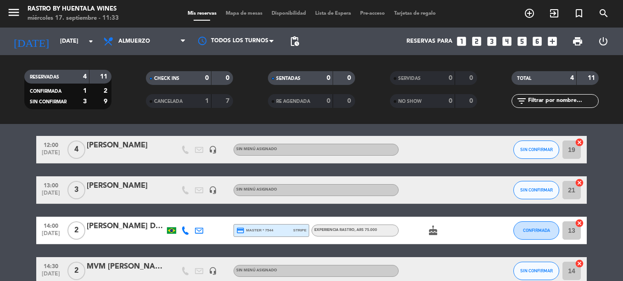
scroll to position [46, 0]
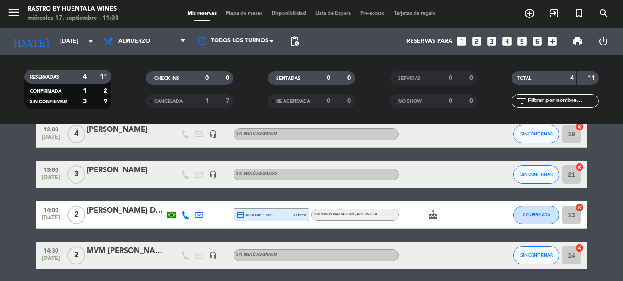
click at [131, 170] on div "[PERSON_NAME]" at bounding box center [126, 170] width 78 height 12
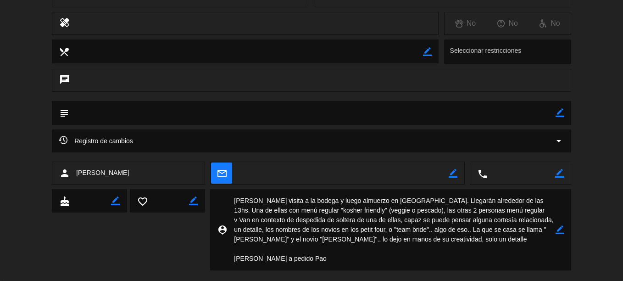
scroll to position [170, 0]
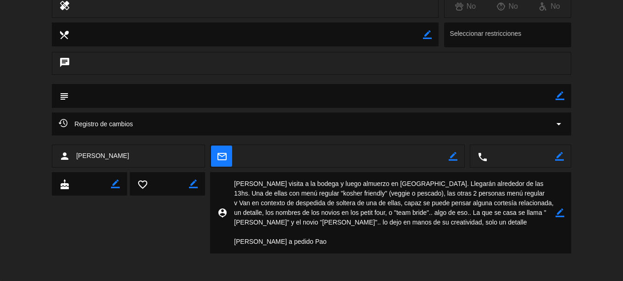
click at [137, 126] on div "Registro de cambios arrow_drop_down" at bounding box center [312, 123] width 506 height 11
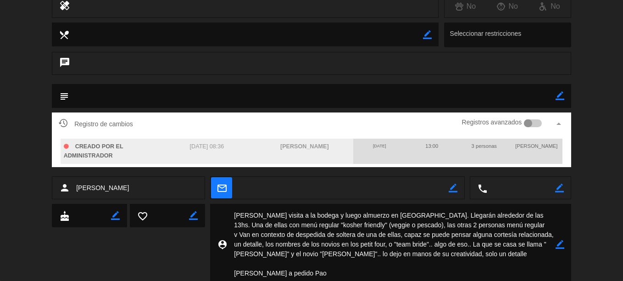
click at [137, 126] on div "Registro de cambios Registros avanzados arrow_drop_up" at bounding box center [312, 124] width 506 height 14
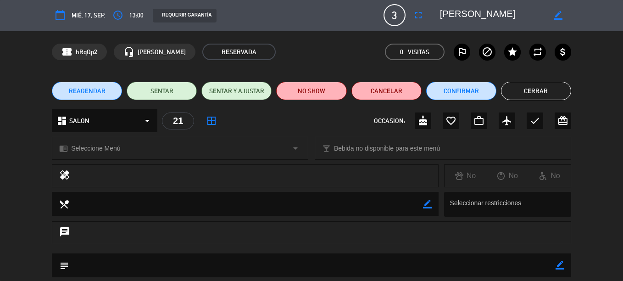
scroll to position [0, 0]
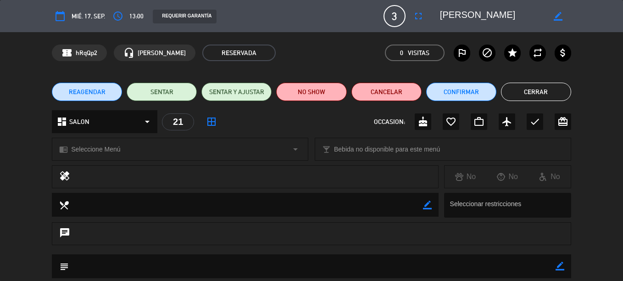
click at [528, 89] on button "Cerrar" at bounding box center [536, 92] width 70 height 18
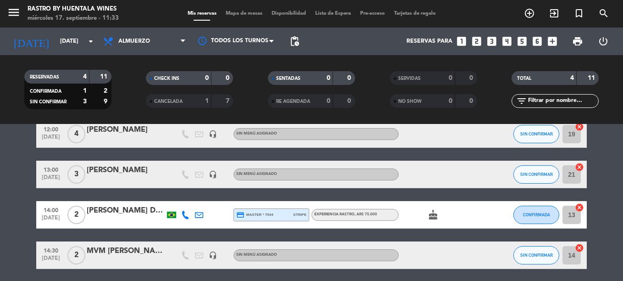
click at [135, 170] on div "[PERSON_NAME]" at bounding box center [126, 170] width 78 height 12
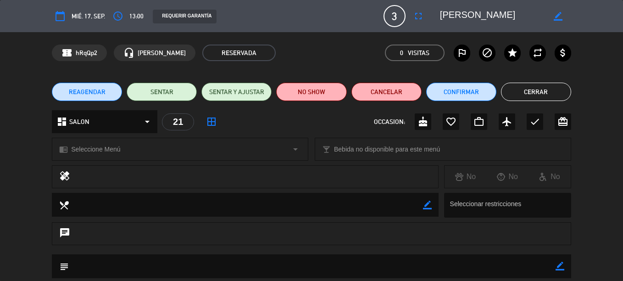
click at [528, 88] on button "Cerrar" at bounding box center [536, 92] width 70 height 18
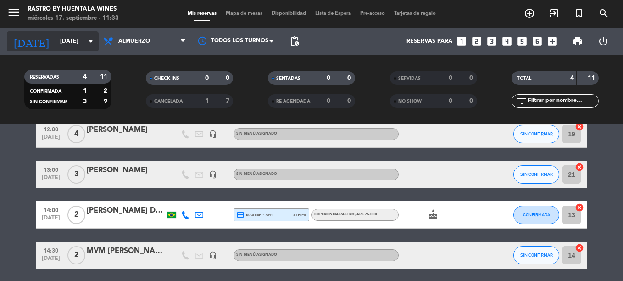
click at [61, 43] on input "[DATE]" at bounding box center [95, 41] width 78 height 16
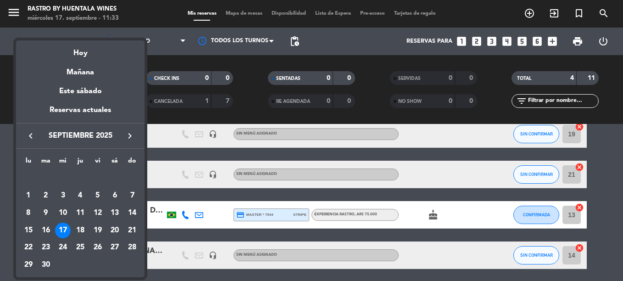
click at [603, 185] on div at bounding box center [311, 140] width 623 height 281
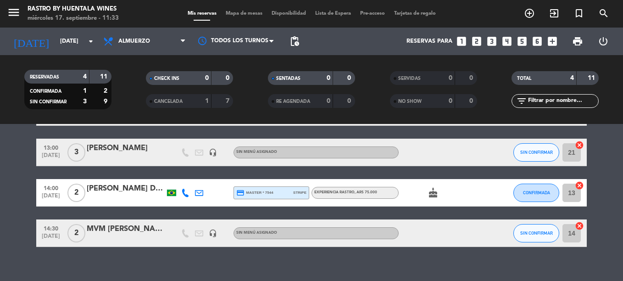
scroll to position [80, 0]
